Goal: Task Accomplishment & Management: Complete application form

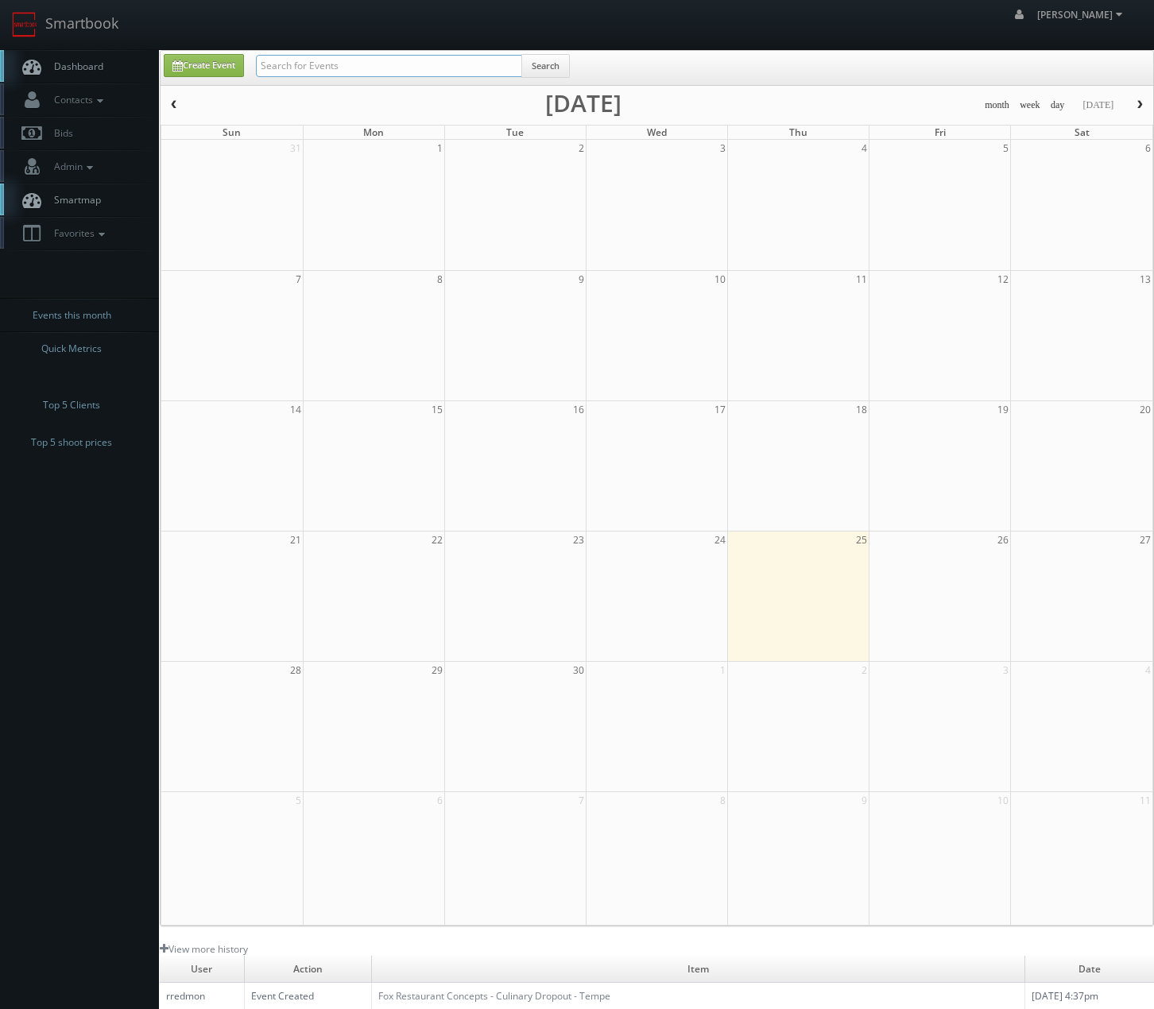
click at [393, 56] on input "text" at bounding box center [389, 66] width 266 height 22
type input "shamin"
click at [370, 64] on input "text" at bounding box center [389, 66] width 266 height 22
type input "shamin"
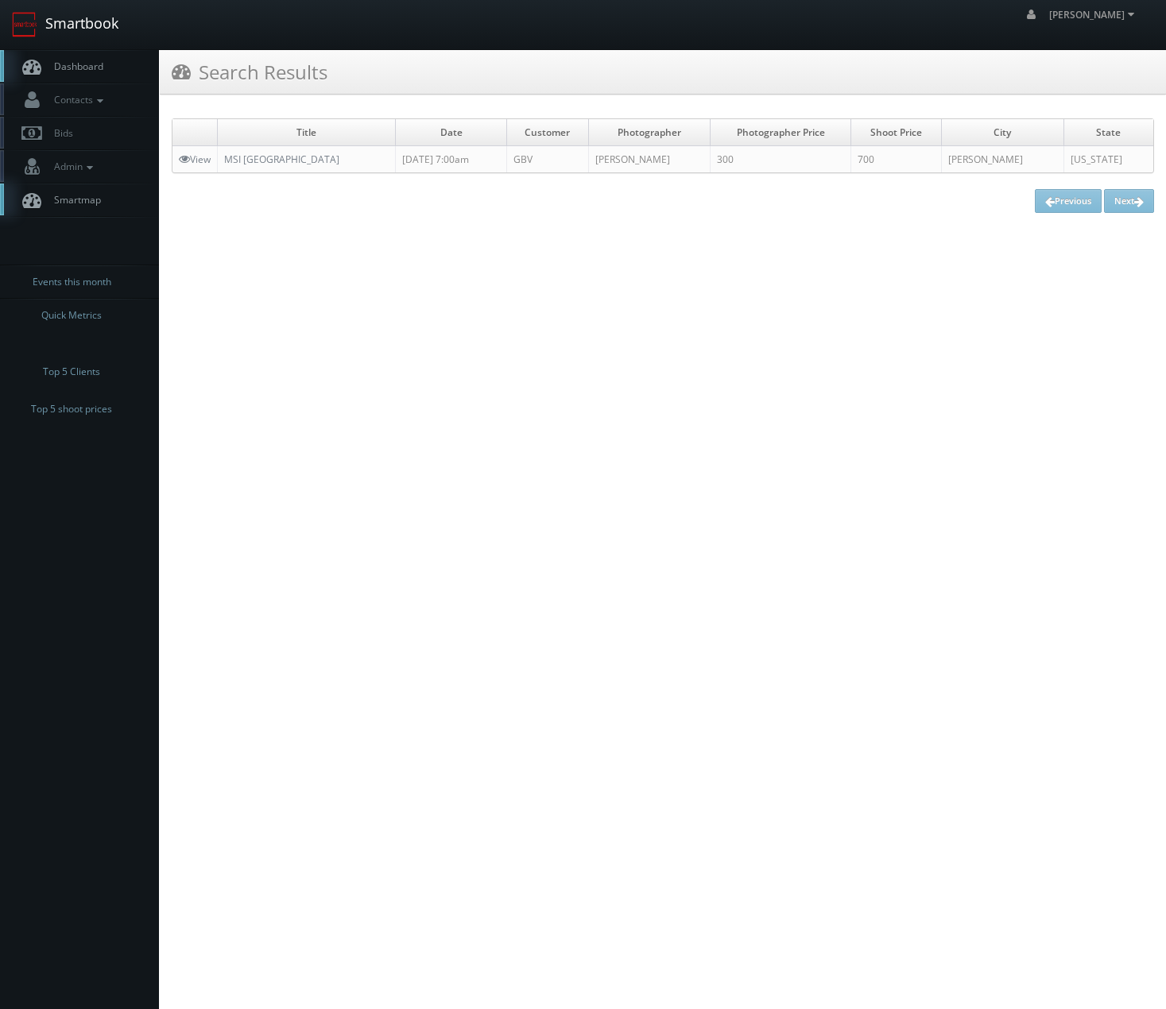
click at [101, 17] on link "Smartbook" at bounding box center [65, 24] width 130 height 49
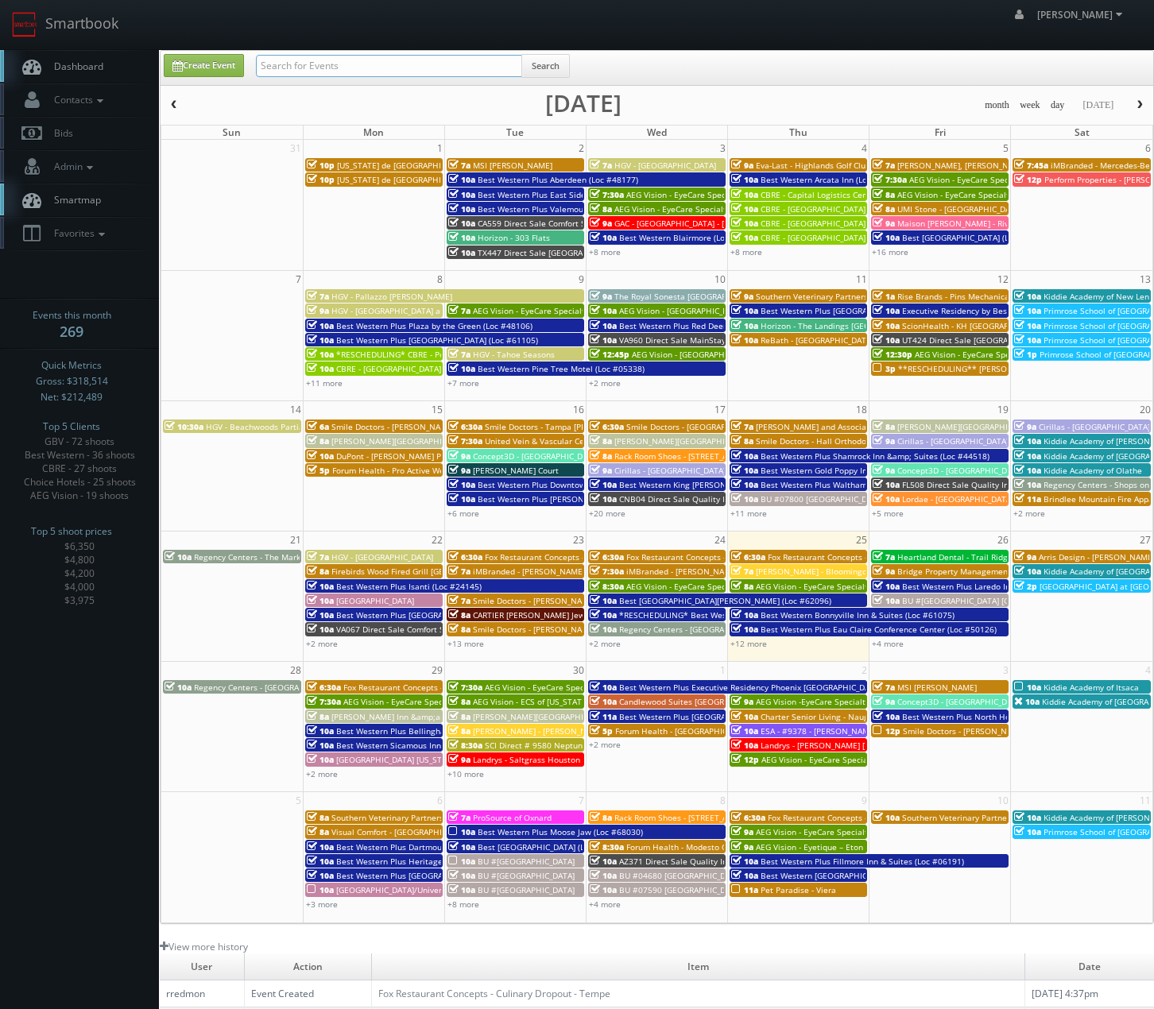
click at [335, 73] on input "text" at bounding box center [389, 66] width 266 height 22
paste input "Hampton Inn Virginia Beach-Oceanfront North"
type input "Hampton Inn Virginia Beach-Oceanfront North"
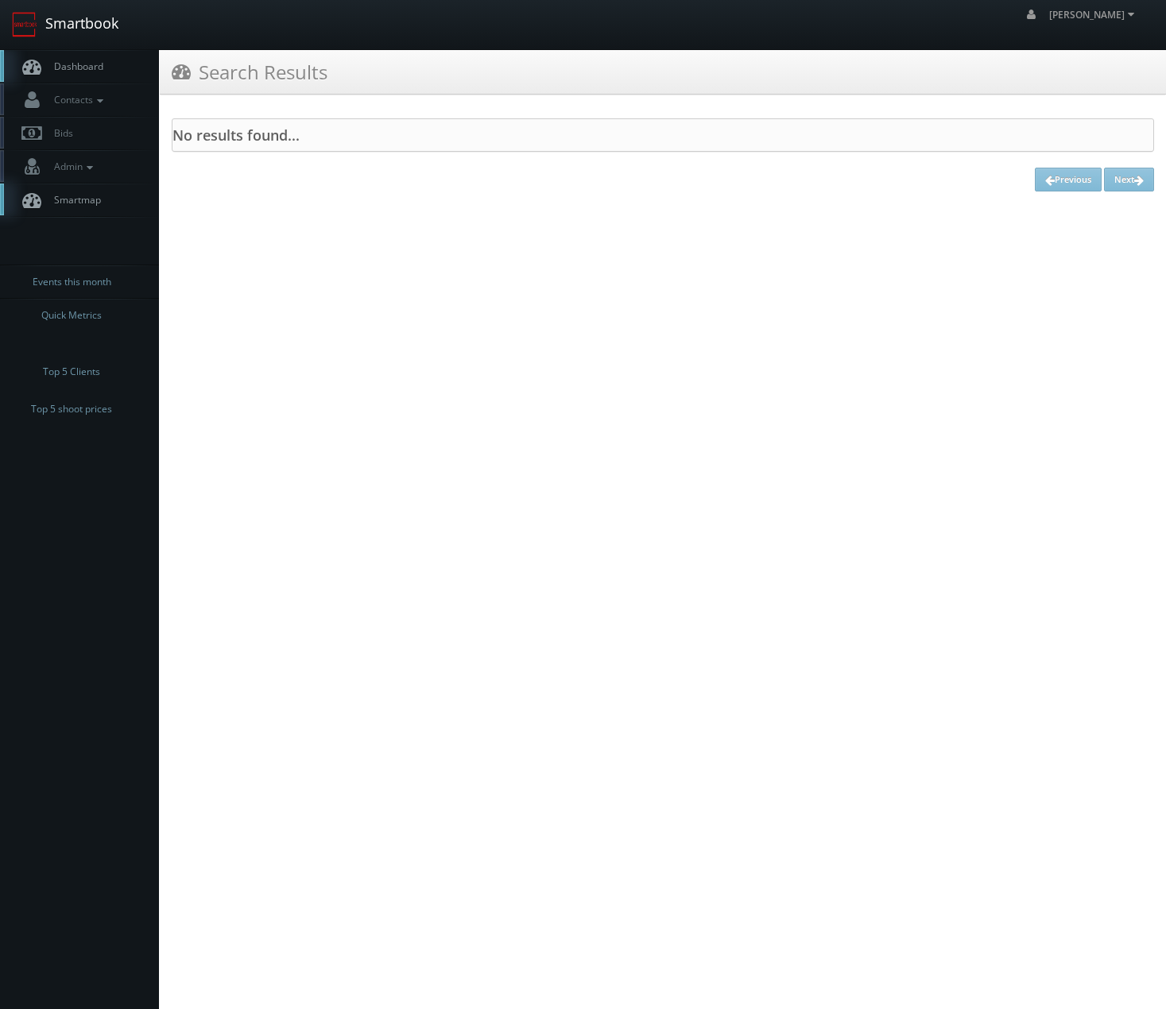
click at [85, 18] on link "Smartbook" at bounding box center [65, 24] width 130 height 49
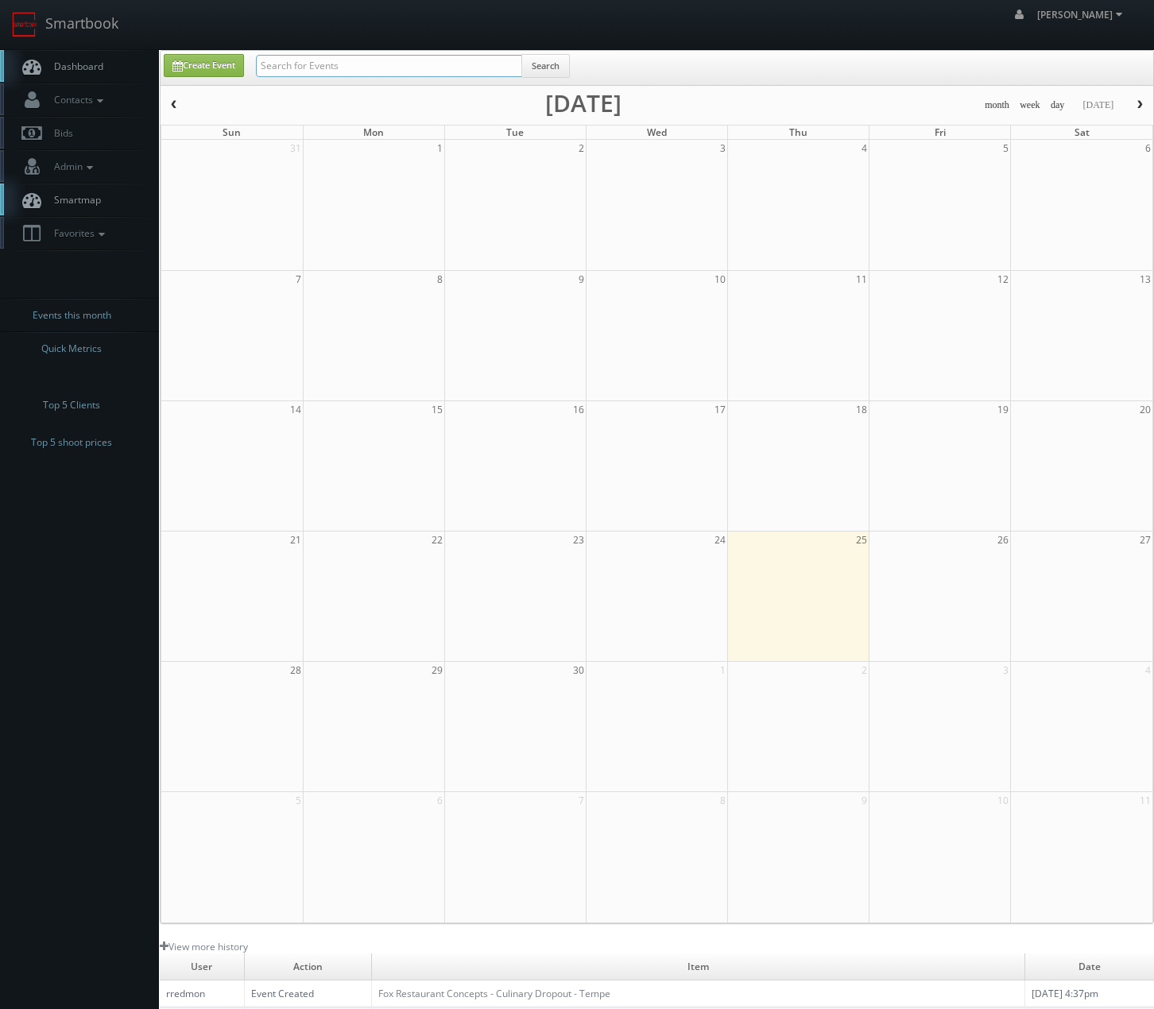
click at [319, 60] on input "text" at bounding box center [389, 66] width 266 height 22
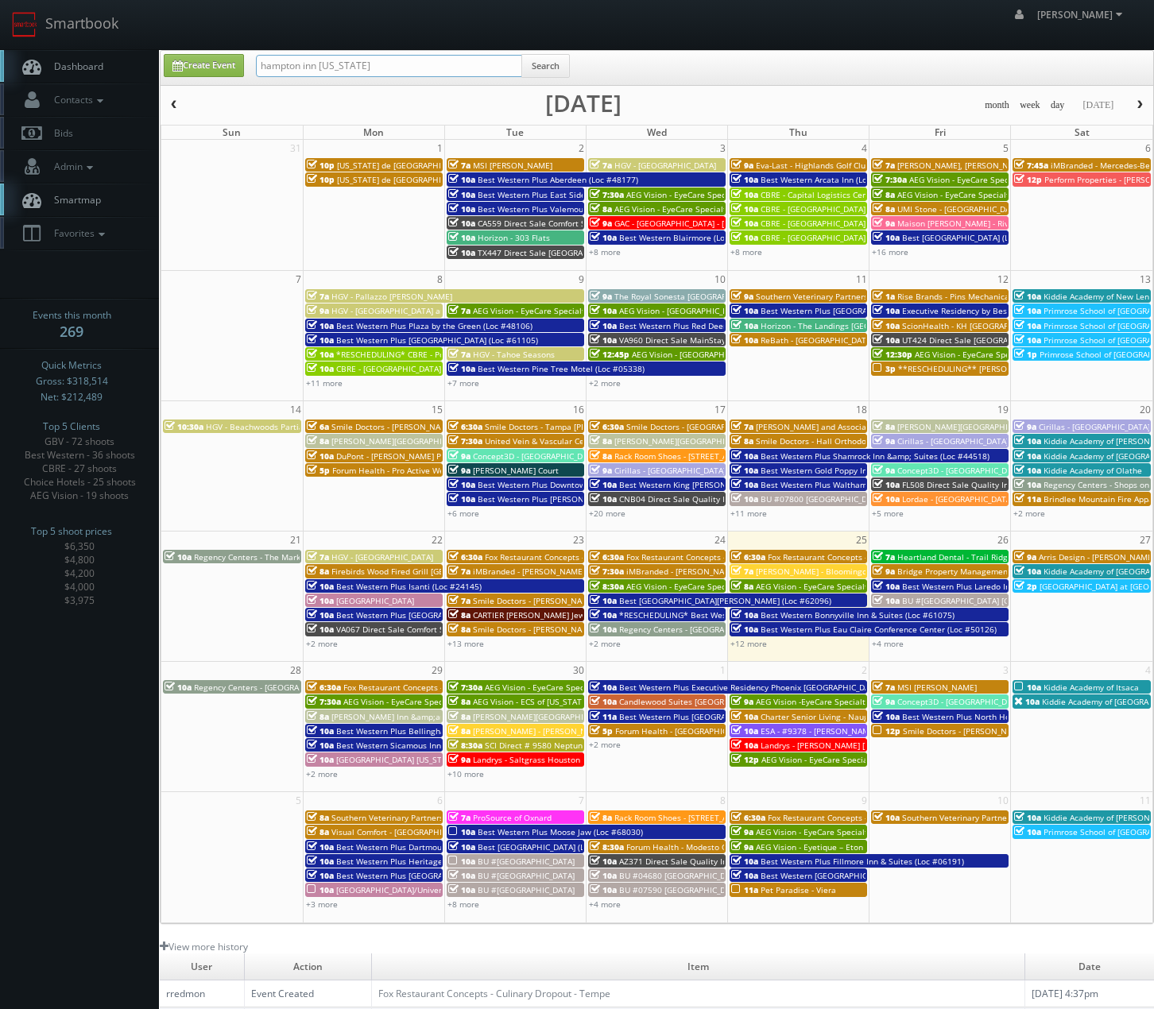
type input "hampton inn virginia"
click at [1145, 99] on button "button" at bounding box center [1139, 105] width 27 height 20
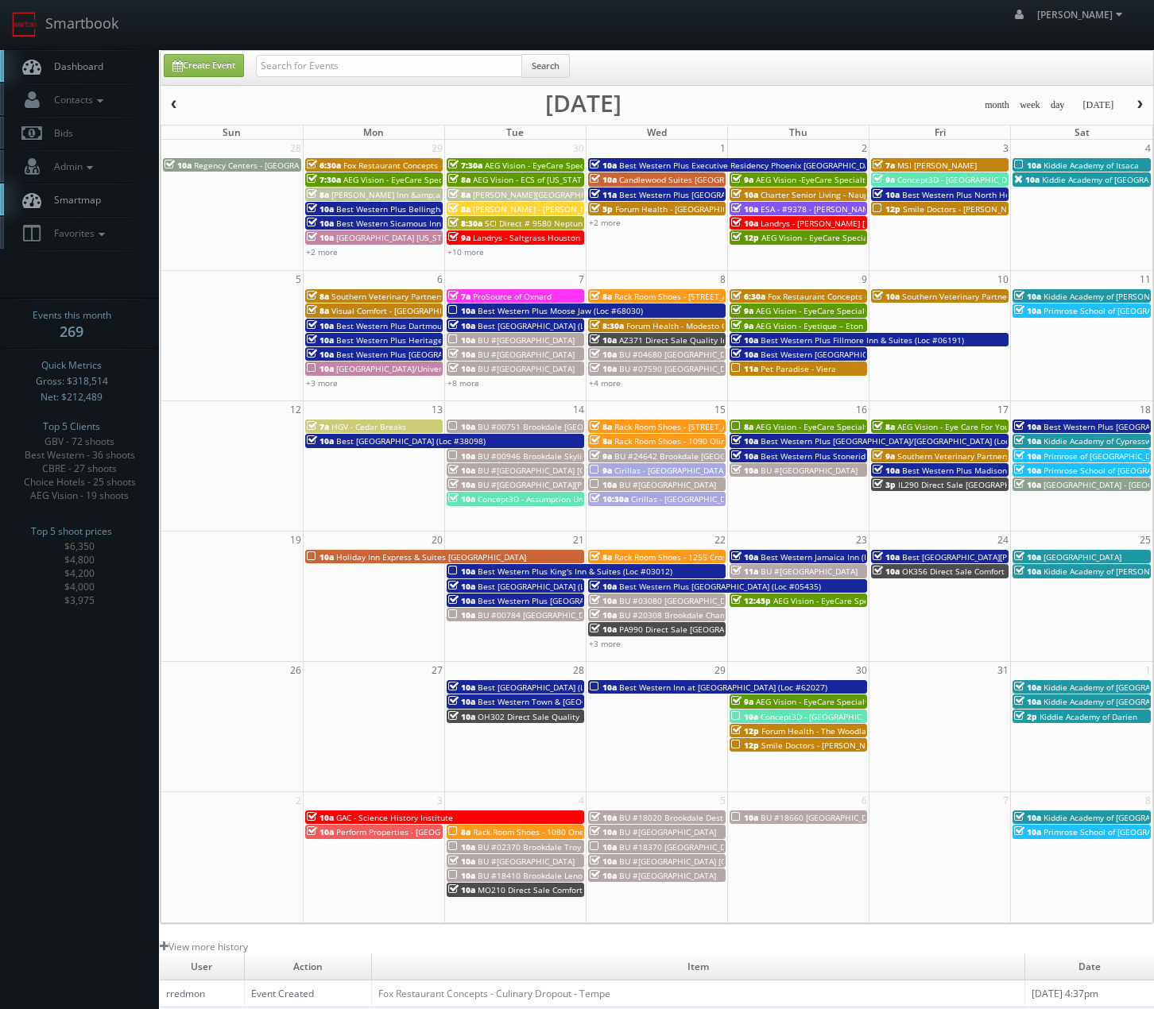
click at [690, 272] on td "8" at bounding box center [656, 279] width 141 height 17
type input "10/08/2025"
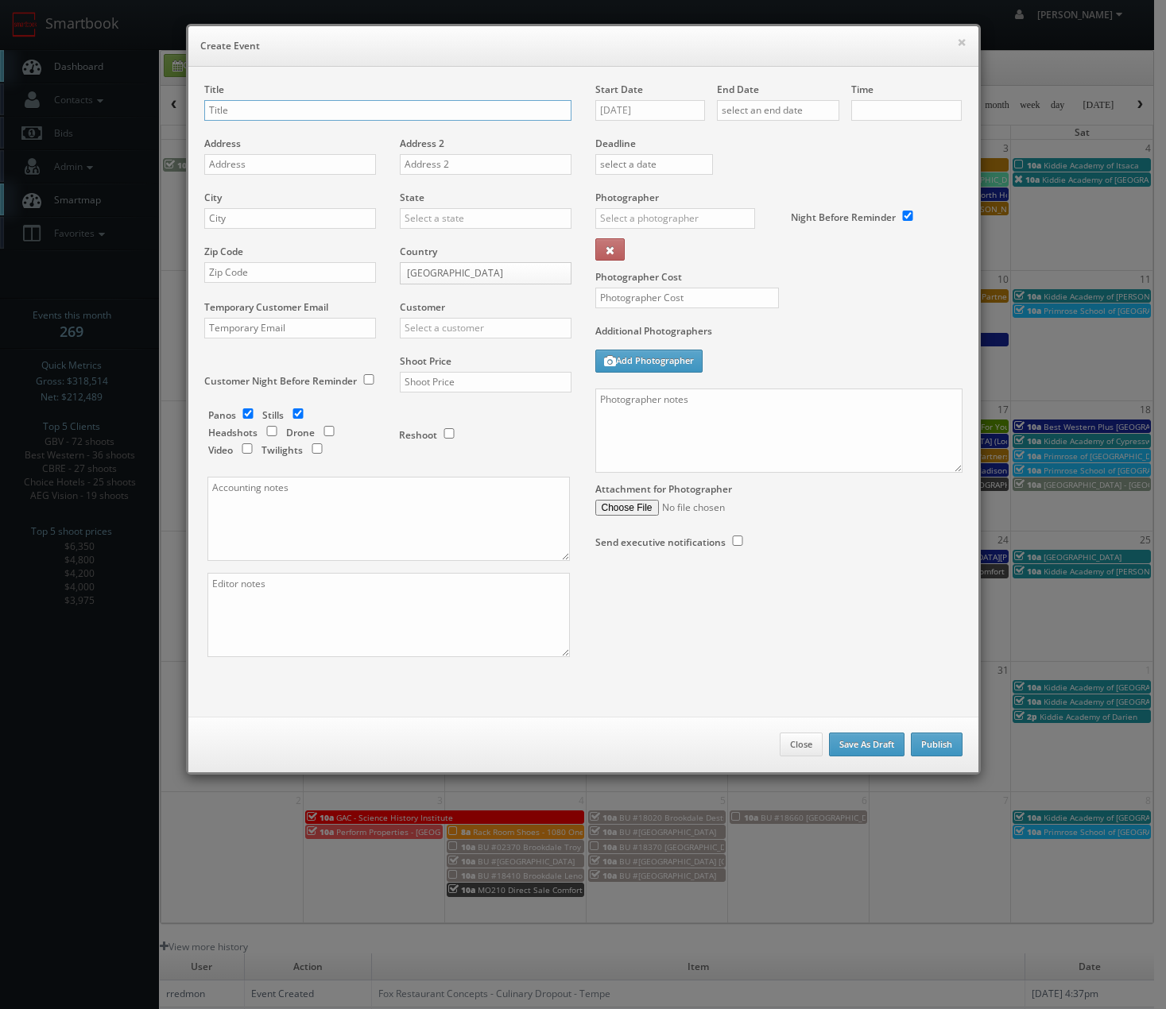
checkbox input "true"
type input "10:00am"
checkbox input "true"
click at [268, 106] on input "Journey's" at bounding box center [387, 110] width 367 height 21
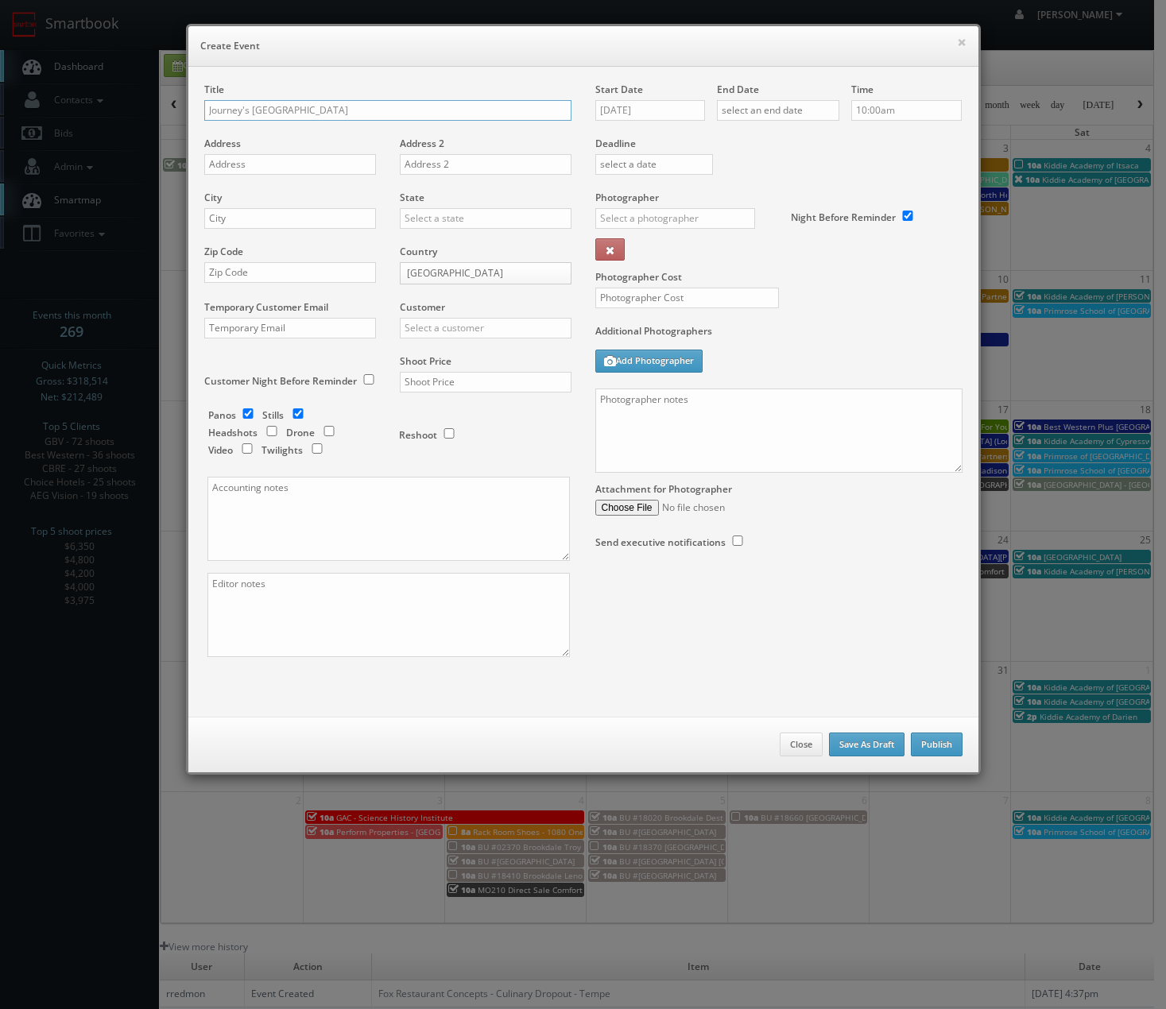
type input "Journey's [GEOGRAPHIC_DATA]"
click at [268, 160] on input "text" at bounding box center [290, 164] width 172 height 21
click at [272, 159] on input "text" at bounding box center [290, 164] width 172 height 21
type input "[STREET_ADDRESS]"
type input "Columbus"
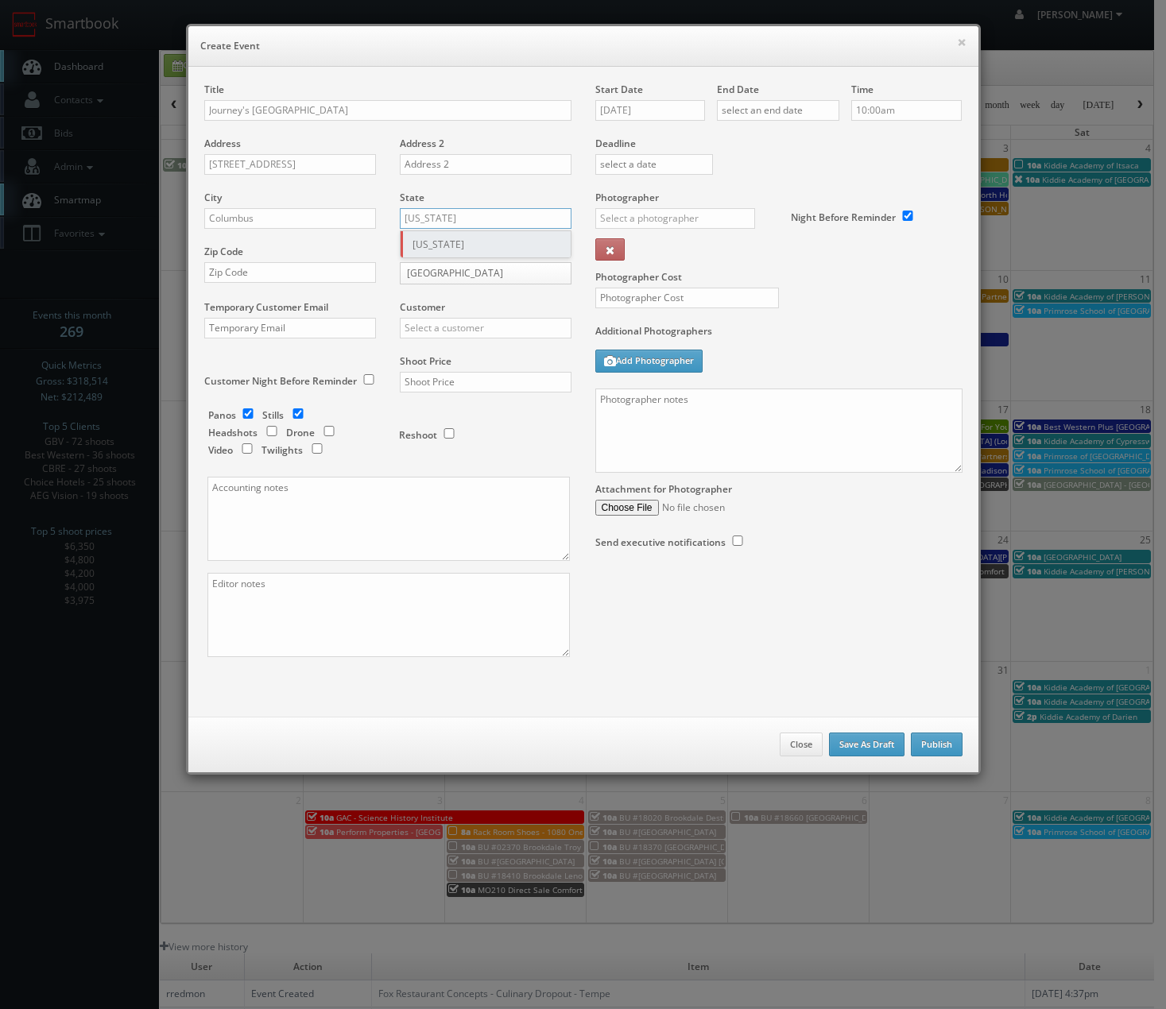
type input "[US_STATE]"
drag, startPoint x: 416, startPoint y: 244, endPoint x: 342, endPoint y: 262, distance: 76.1
click at [415, 245] on div "[US_STATE]" at bounding box center [485, 244] width 170 height 26
click at [319, 265] on input "text" at bounding box center [290, 272] width 172 height 21
type input "43219"
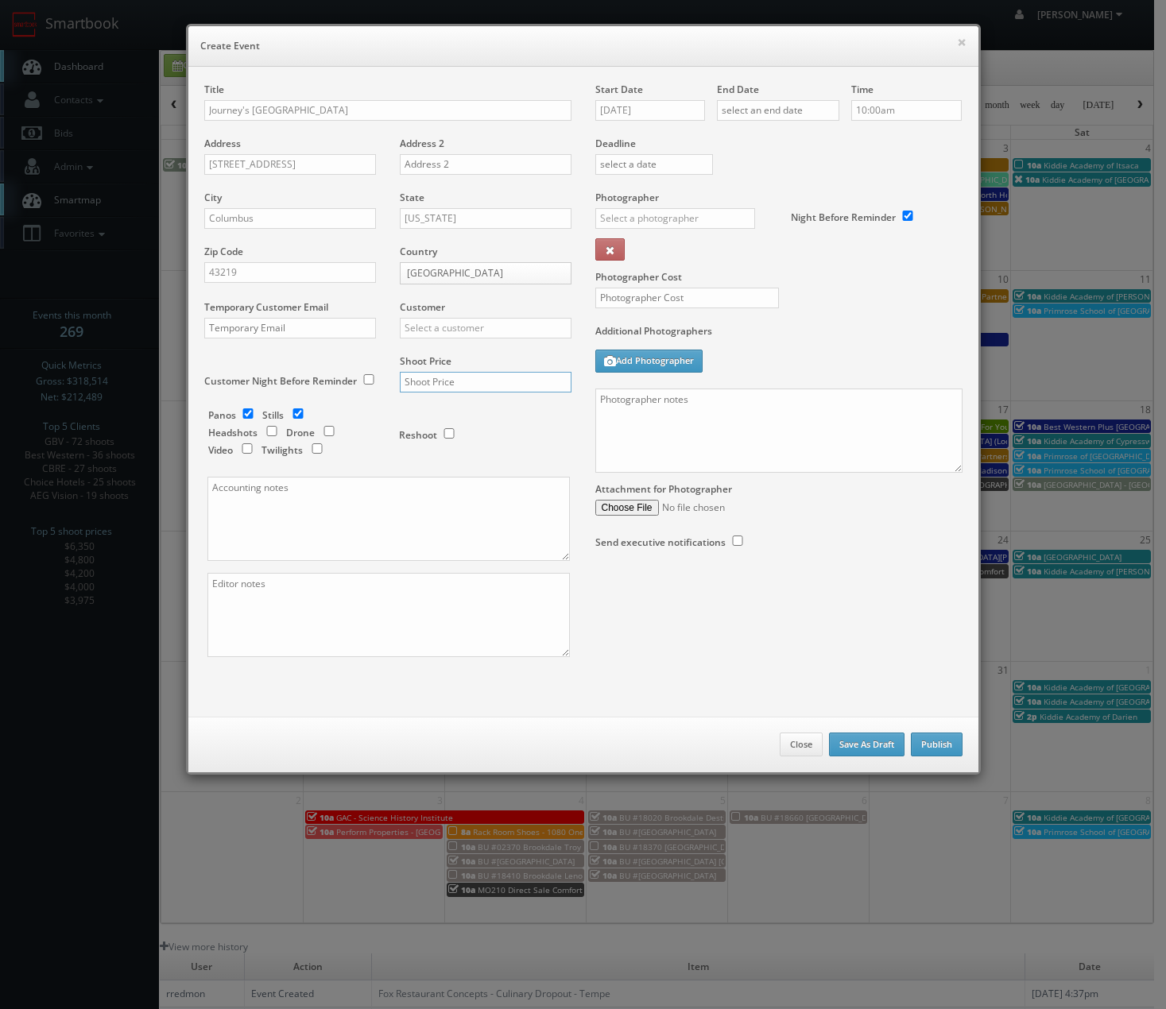
click at [423, 385] on input "text" at bounding box center [486, 382] width 172 height 21
click at [443, 336] on input "text" at bounding box center [486, 328] width 172 height 21
click at [439, 353] on div "GBV" at bounding box center [485, 354] width 170 height 26
type input "GBV"
click at [485, 392] on div "Shoot Price" at bounding box center [480, 381] width 184 height 54
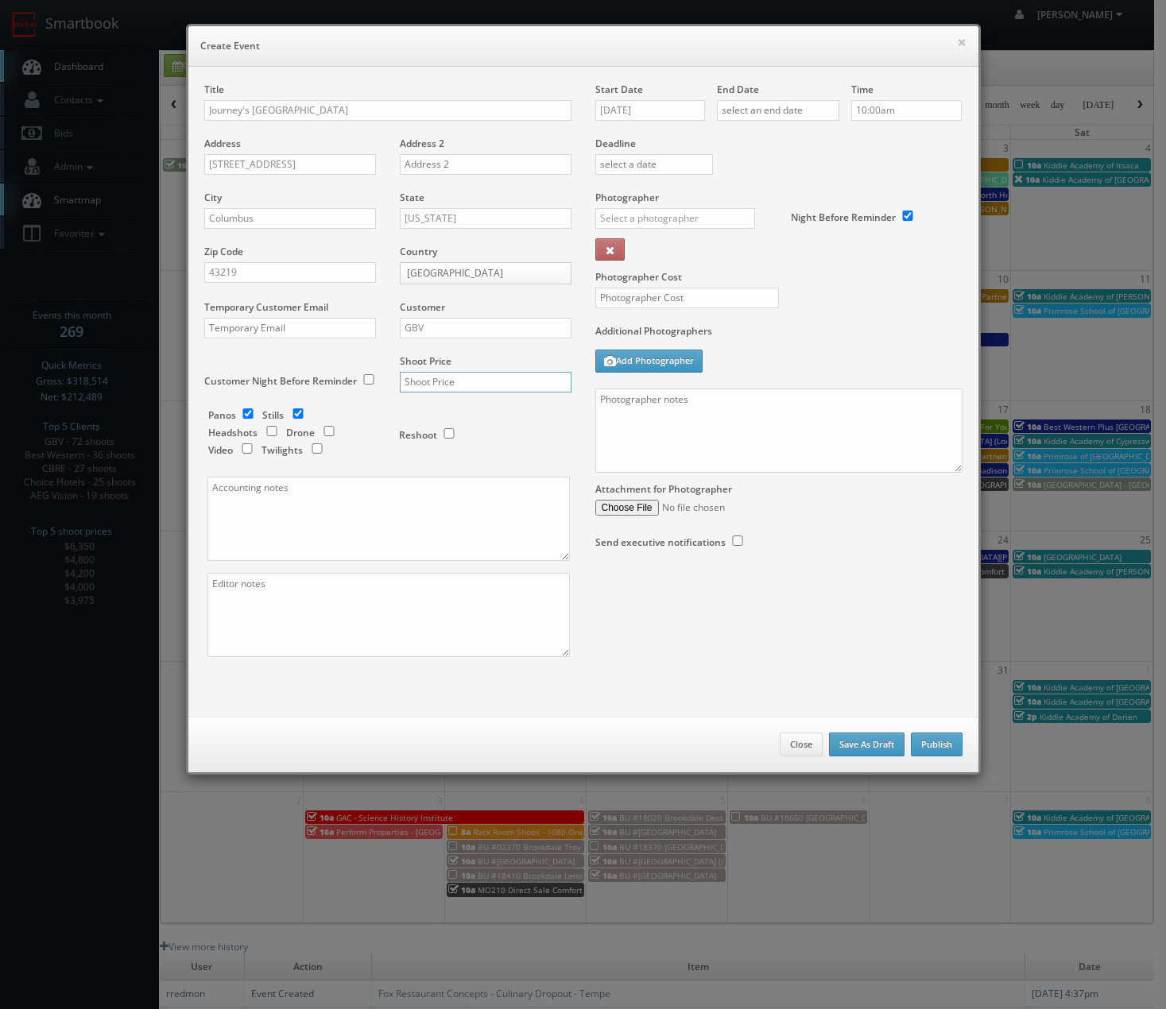
click at [501, 385] on input "text" at bounding box center [486, 382] width 172 height 21
type input "250"
type input "1,250"
click at [906, 111] on input "10:00am" at bounding box center [906, 110] width 110 height 21
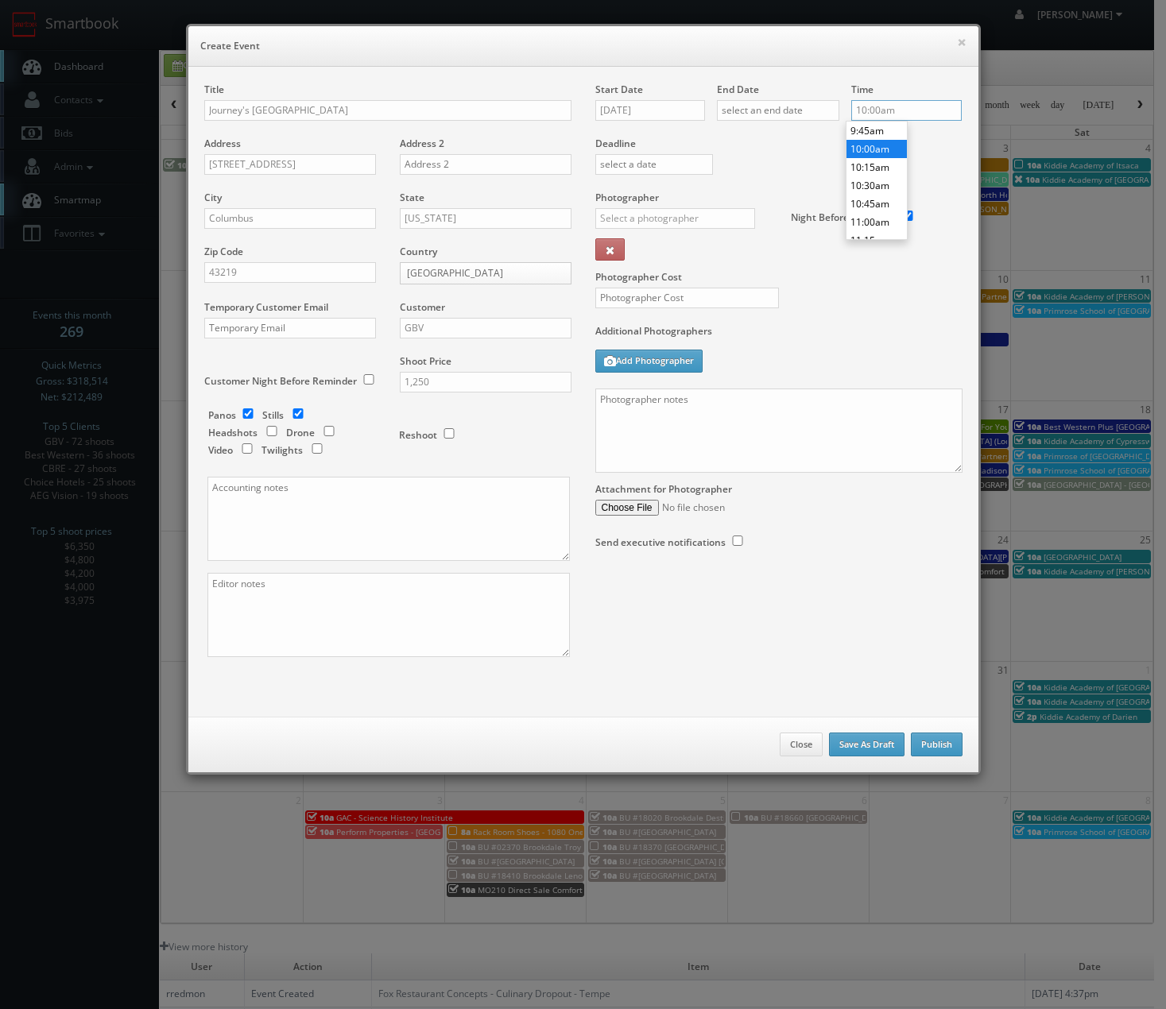
click at [906, 110] on input "10:00am" at bounding box center [906, 110] width 110 height 21
type input "10:00pm"
click at [851, 152] on li "10:00pm" at bounding box center [876, 149] width 60 height 18
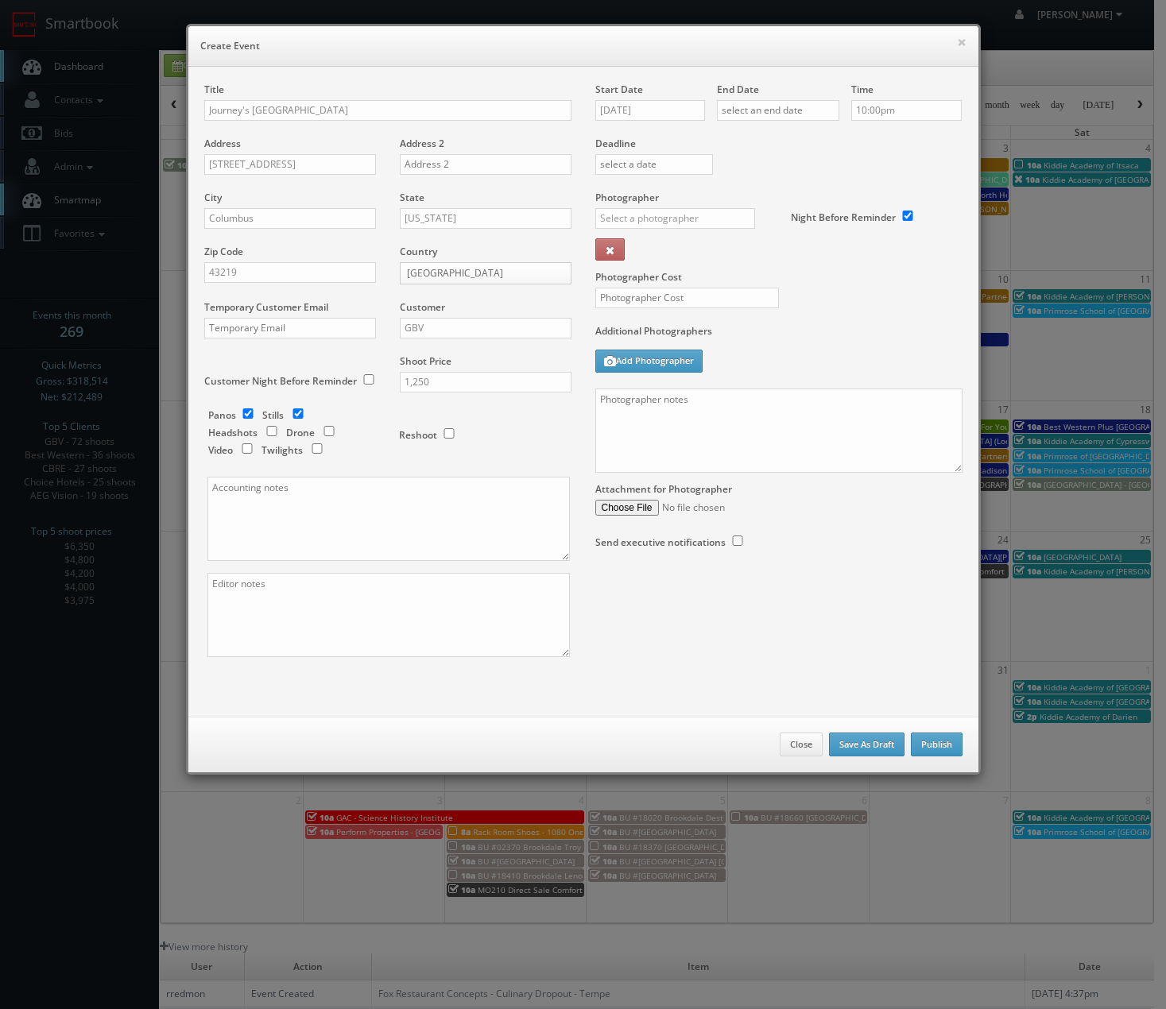
click at [684, 287] on div "Photographer Cost" at bounding box center [778, 257] width 391 height 133
click at [682, 216] on input "text" at bounding box center [675, 218] width 160 height 21
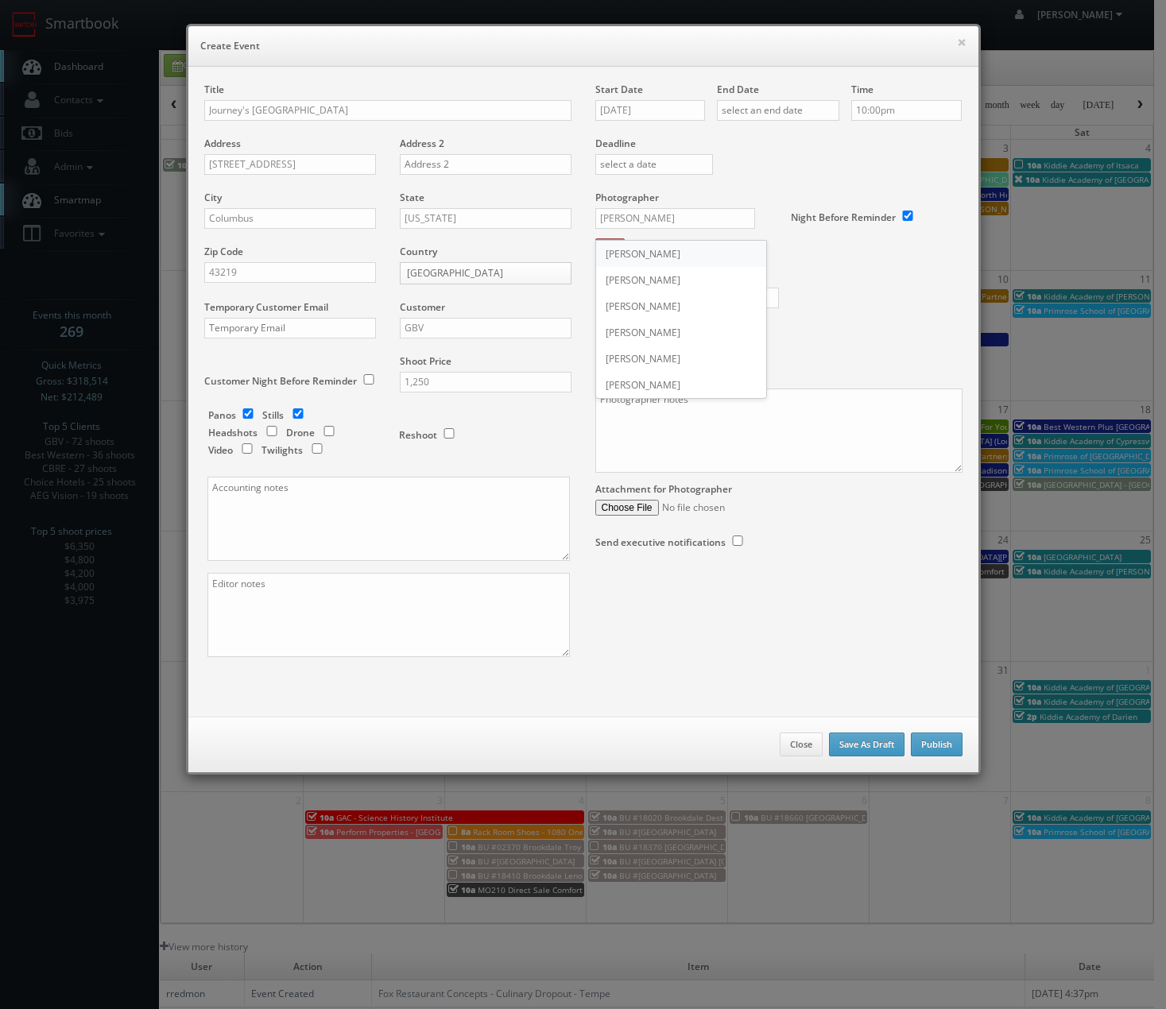
drag, startPoint x: 671, startPoint y: 250, endPoint x: 667, endPoint y: 295, distance: 44.7
click at [671, 253] on div "Matthew Corsaro" at bounding box center [681, 254] width 170 height 26
type input "Matthew Corsaro"
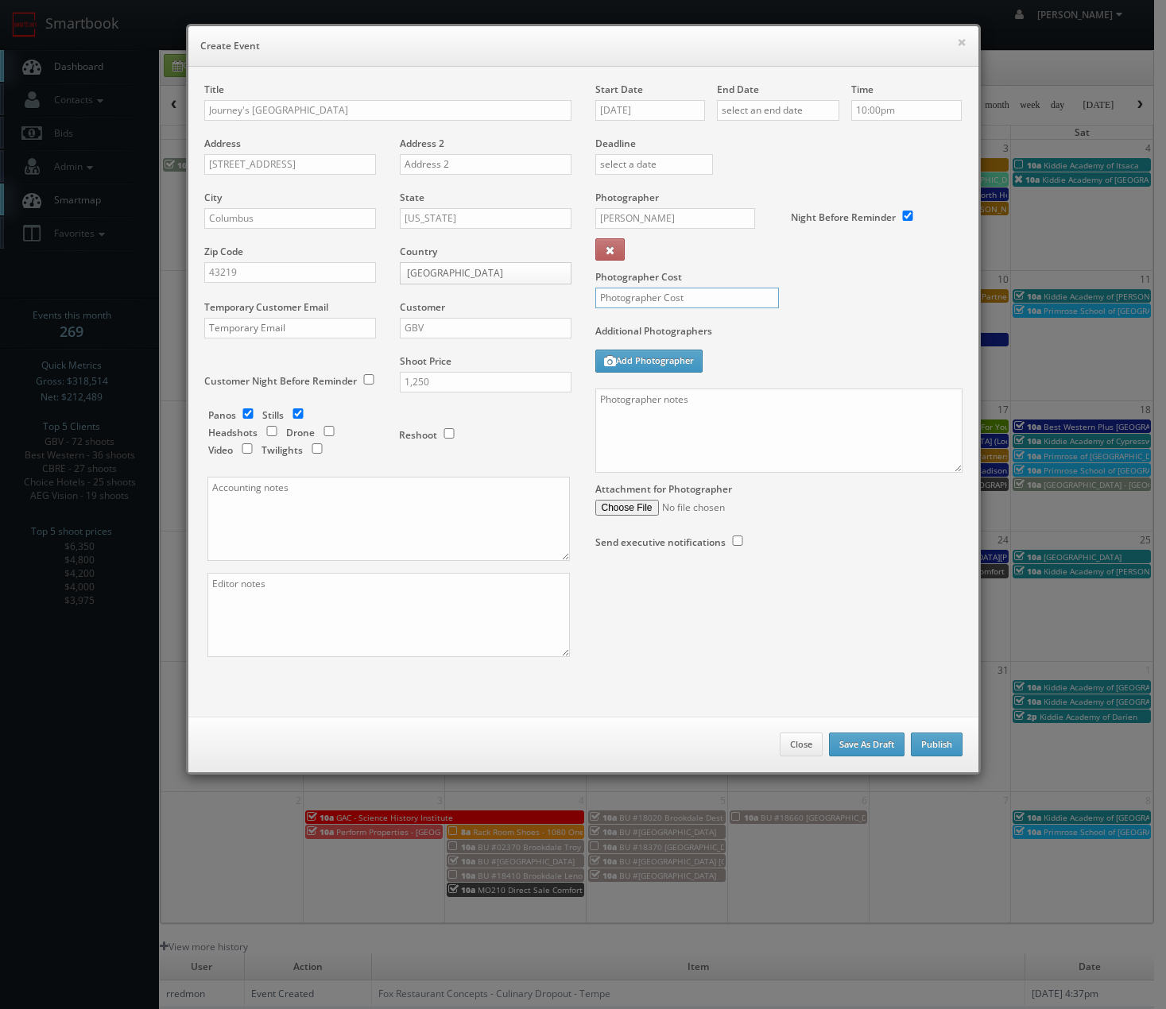
click at [667, 297] on input "text" at bounding box center [687, 298] width 184 height 21
type input "600"
drag, startPoint x: 783, startPoint y: 312, endPoint x: 735, endPoint y: 315, distance: 47.7
click at [779, 313] on div "Photographer Cost 600" at bounding box center [778, 257] width 391 height 133
click at [749, 489] on div "Attachment for Photographer" at bounding box center [778, 494] width 367 height 43
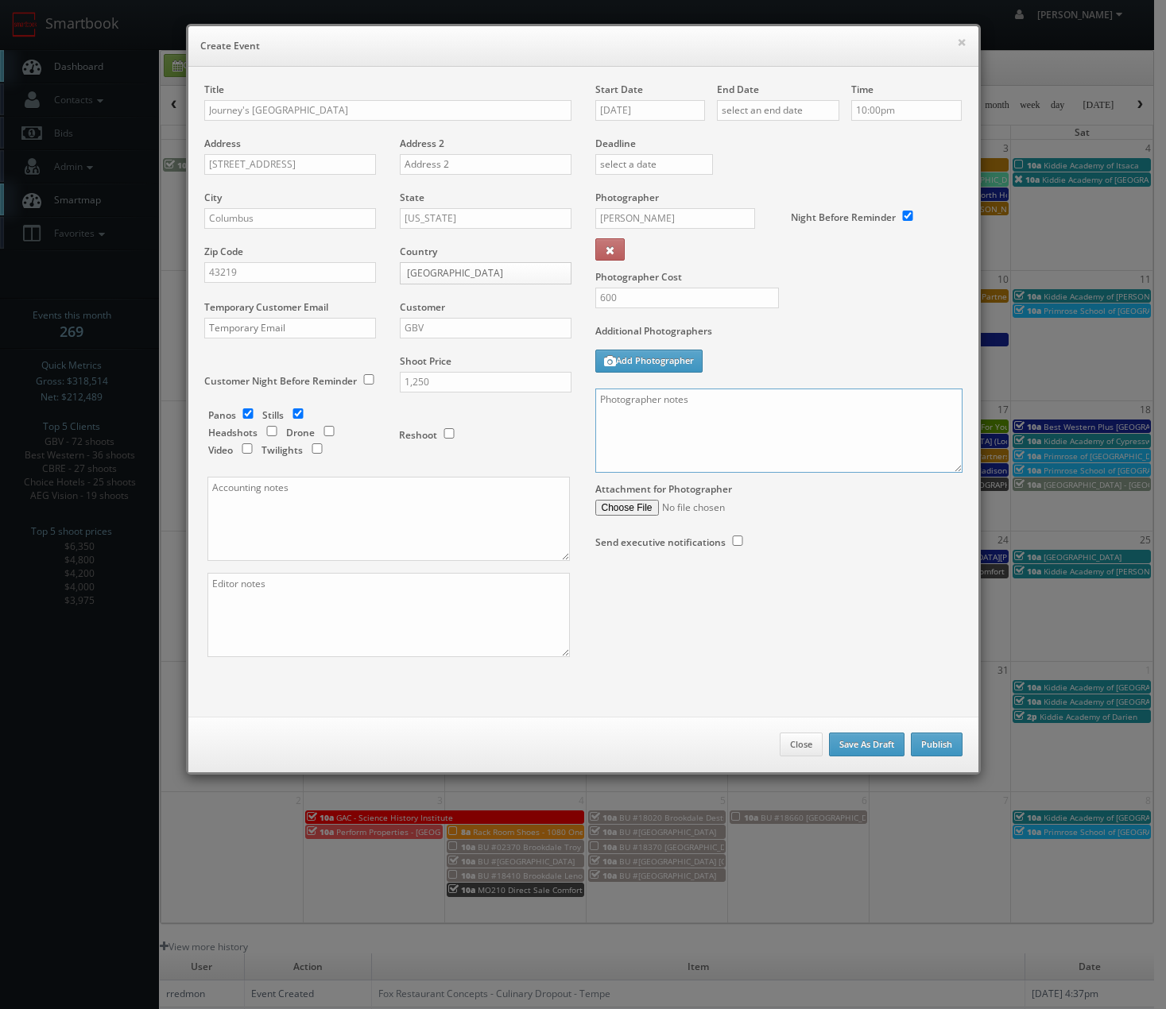
click at [759, 454] on textarea at bounding box center [778, 431] width 367 height 84
type textarea "30 images, bring external lighting flashes. Contact is Glenn Will cell phone is"
drag, startPoint x: 591, startPoint y: 296, endPoint x: 421, endPoint y: 311, distance: 170.7
click at [504, 302] on div "Title Journey's Easton Town Center Mall Address 136 Easton Town Center Address …" at bounding box center [583, 384] width 782 height 602
type input "550"
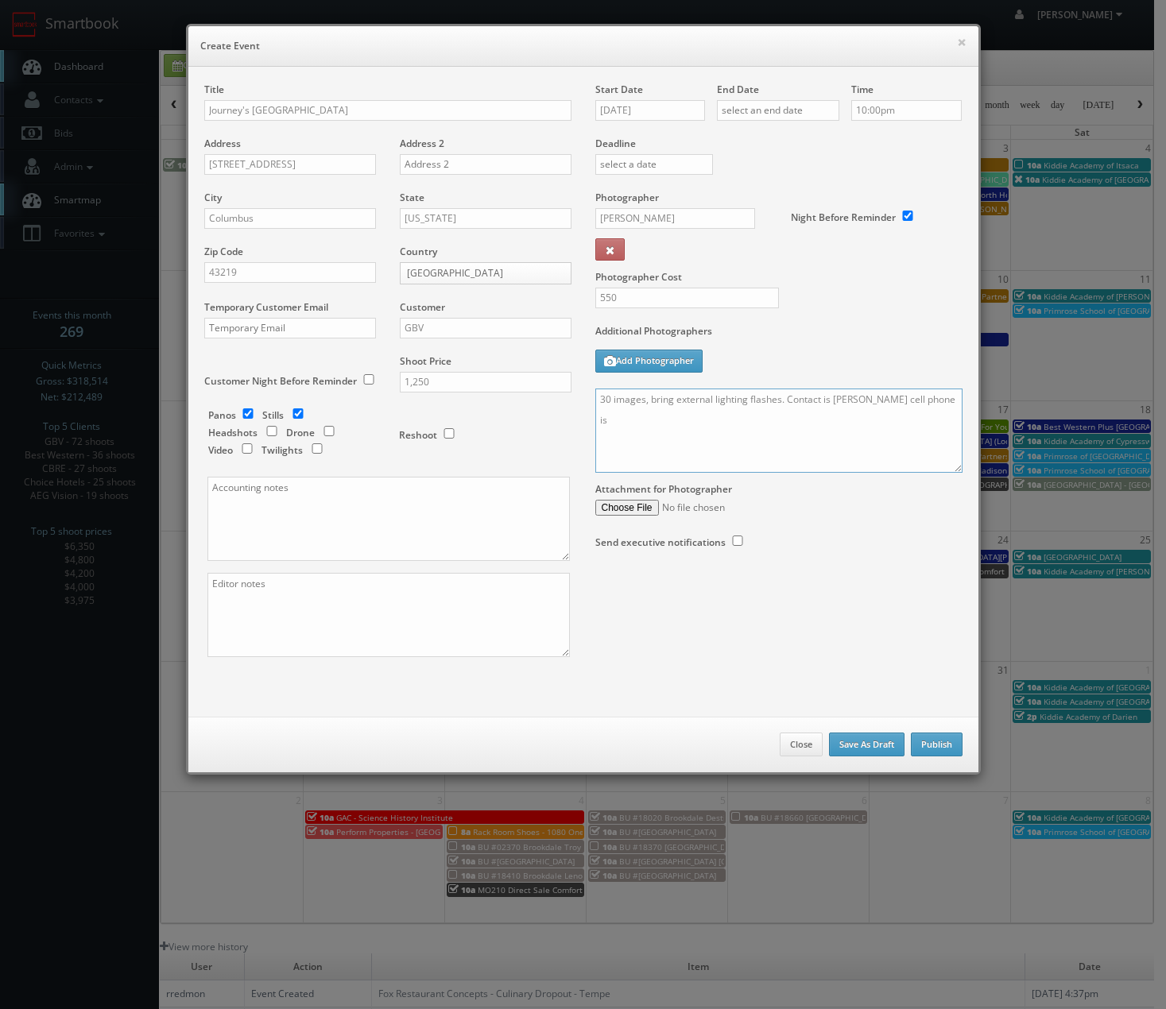
click at [943, 400] on textarea "30 images, bring external lighting flashes. Contact is Glenn Will cell phone is" at bounding box center [778, 431] width 367 height 84
click at [942, 396] on textarea "30 images, bring external lighting flashes. Contact is Glenn Will cell phone is" at bounding box center [778, 431] width 367 height 84
click at [636, 401] on textarea "30 images, bring external lighting flashes. Contact is Glenn Will cell phone is…" at bounding box center [778, 431] width 367 height 84
click at [840, 398] on textarea "30 images + google tour, bring external lighting flashes. Contact is Glenn Will…" at bounding box center [778, 431] width 367 height 84
click at [810, 450] on textarea "30 images + google tour, bring external lighting flashes for the images as they…" at bounding box center [778, 431] width 367 height 84
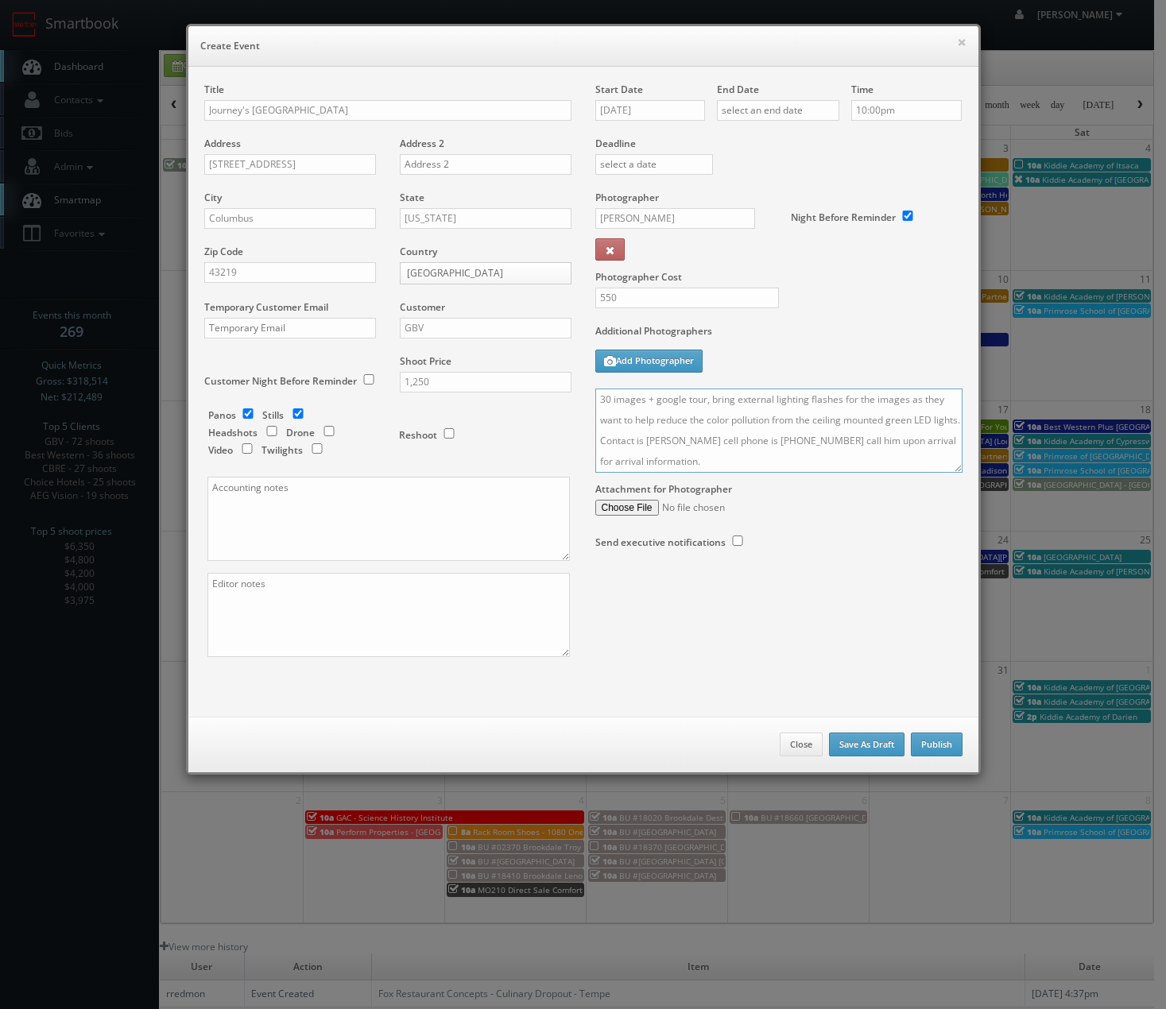
click at [810, 461] on textarea "30 images + google tour, bring external lighting flashes for the images as they…" at bounding box center [778, 431] width 367 height 84
type textarea "30 images + google tour, bring external lighting flashes for the images as they…"
click at [282, 602] on textarea at bounding box center [388, 615] width 362 height 84
click at [290, 533] on textarea at bounding box center [388, 519] width 362 height 84
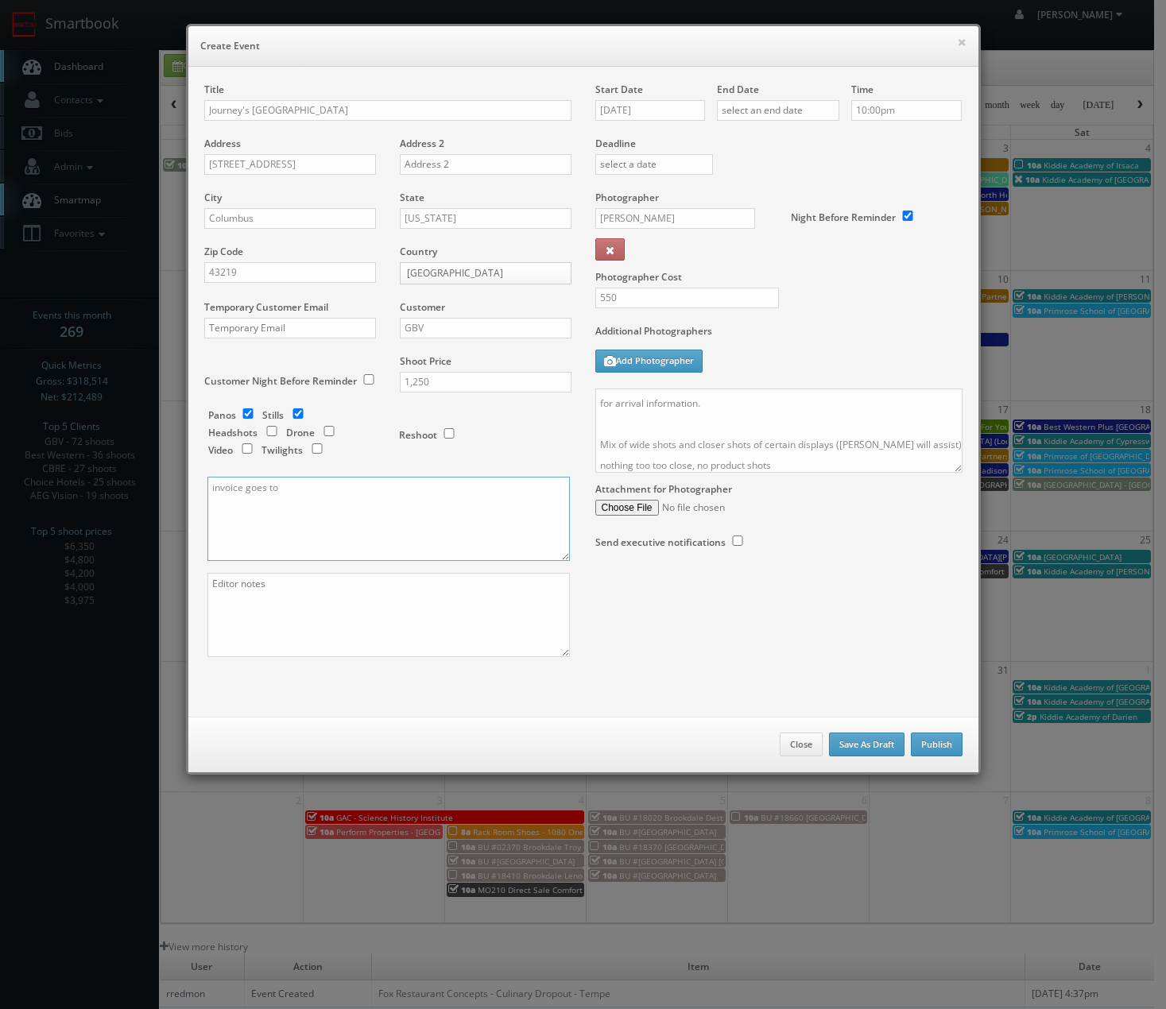
click at [293, 488] on textarea "invoice goes to" at bounding box center [388, 519] width 362 height 84
type textarea "invoice goes to [EMAIL_ADDRESS][DOMAIN_NAME] and [EMAIL_ADDRESS][DOMAIN_NAME]"
click at [790, 460] on textarea "30 images + google tour, bring external lighting flashes for the images as they…" at bounding box center [778, 431] width 367 height 84
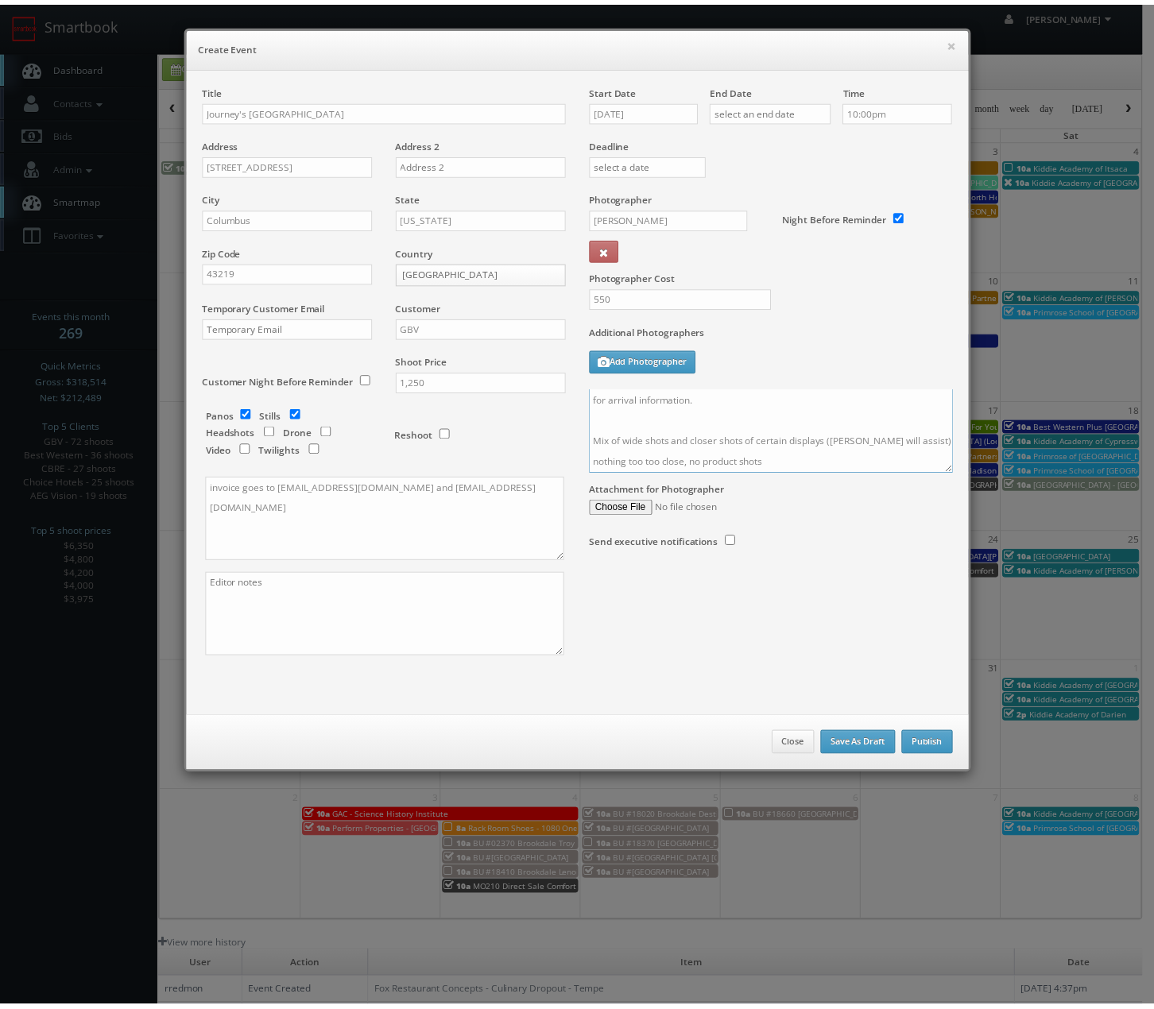
scroll to position [99, 0]
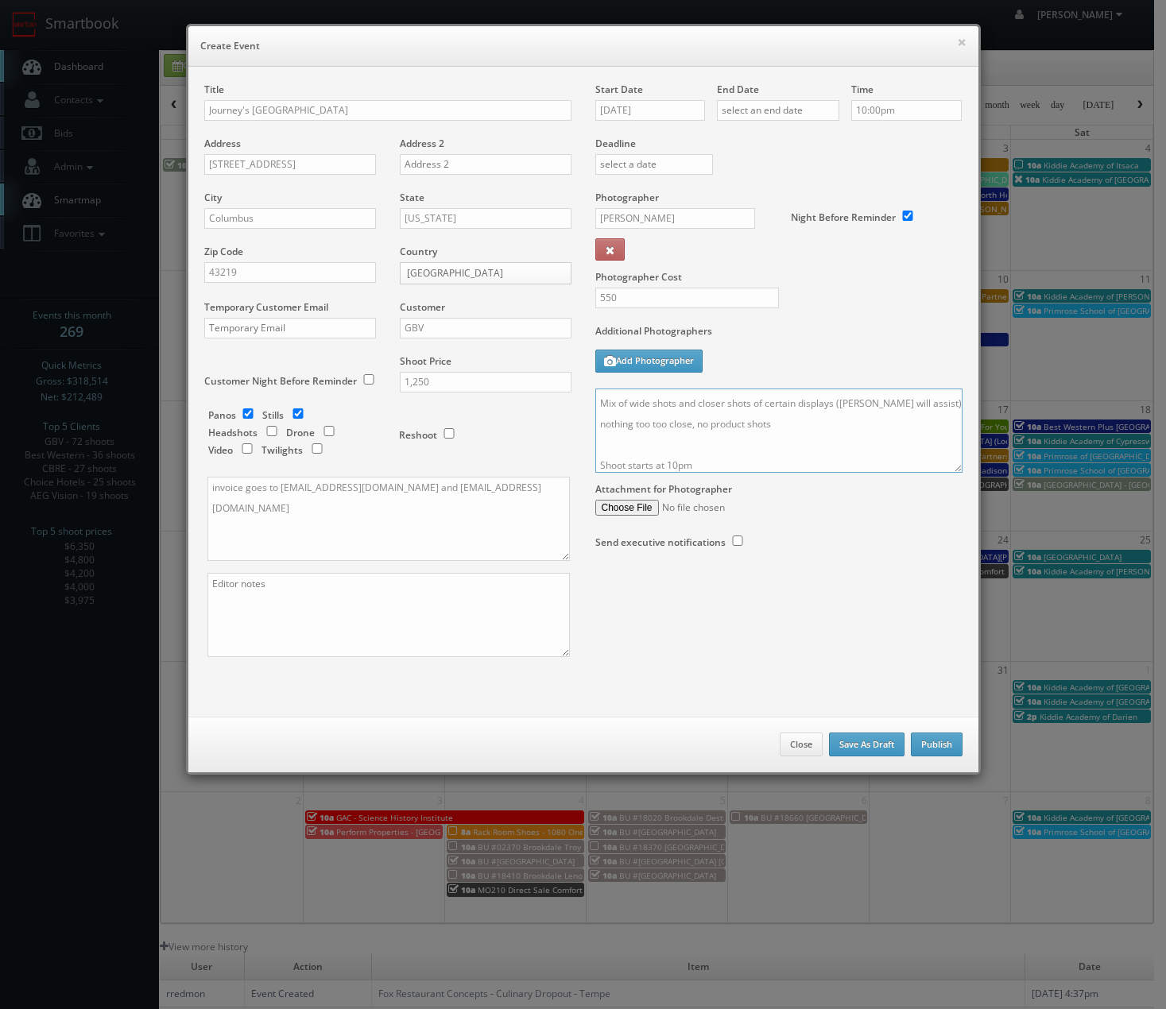
type textarea "30 images + google tour, bring external lighting flashes for the images as they…"
click at [923, 745] on button "Publish" at bounding box center [936, 745] width 52 height 24
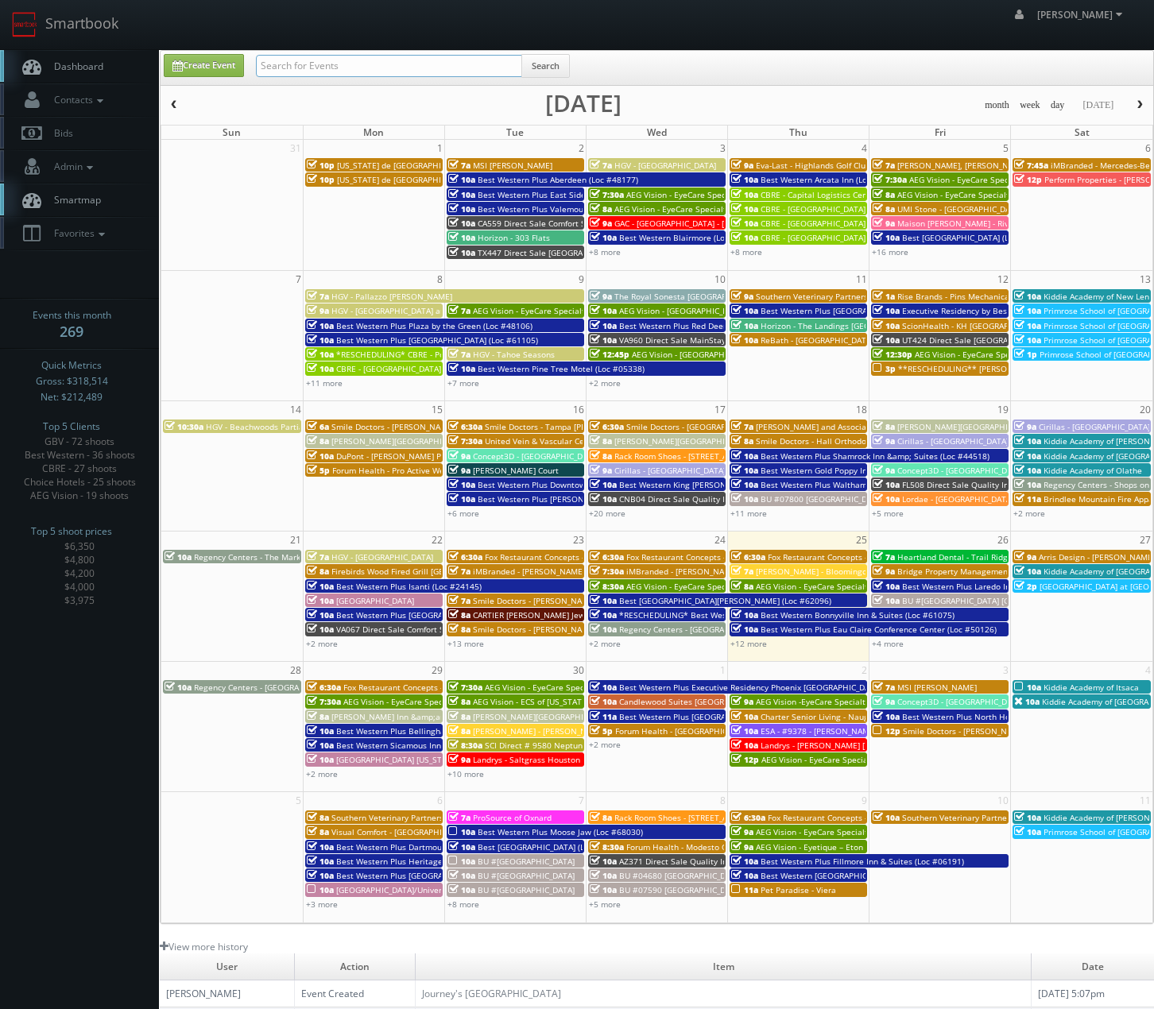
click at [336, 64] on input "text" at bounding box center [389, 66] width 266 height 22
type input "journey's"
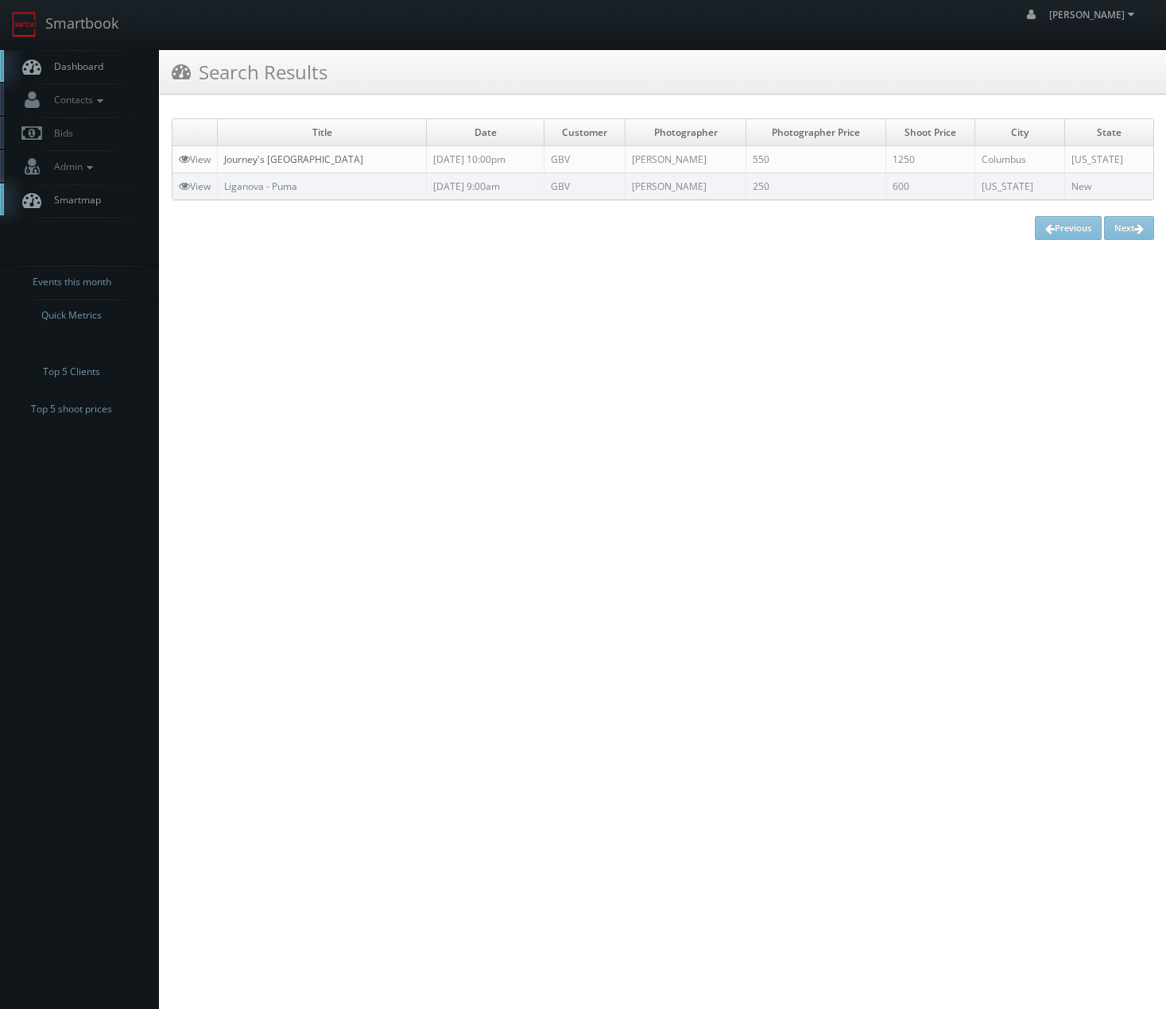
click at [330, 157] on link "Journey's [GEOGRAPHIC_DATA]" at bounding box center [293, 160] width 139 height 14
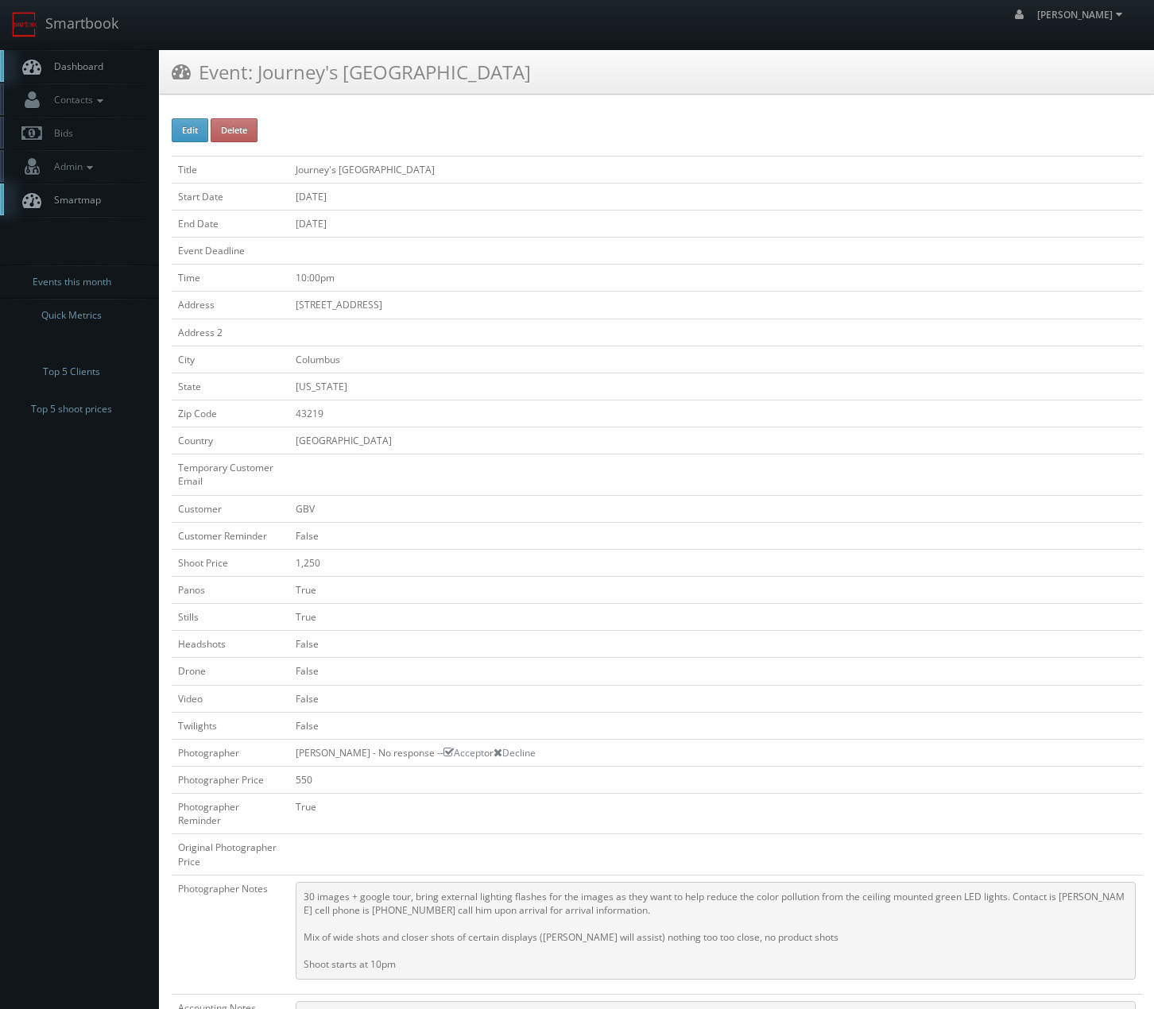
drag, startPoint x: 429, startPoint y: 308, endPoint x: 17, endPoint y: 323, distance: 411.8
click at [263, 306] on tr "Address [STREET_ADDRESS]" at bounding box center [657, 305] width 970 height 27
copy tr "[STREET_ADDRESS]"
